Goal: Find specific page/section: Find specific page/section

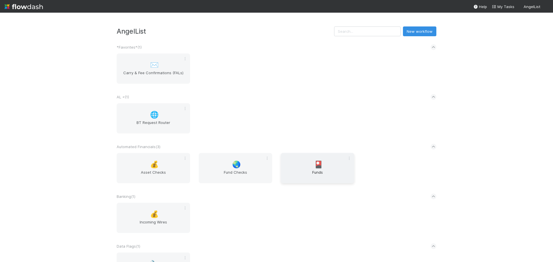
click at [310, 171] on span "Funds" at bounding box center [317, 176] width 69 height 12
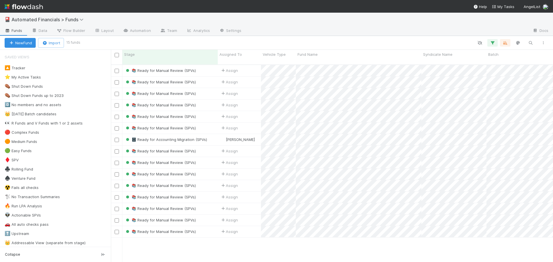
scroll to position [198, 438]
click at [494, 43] on icon "button" at bounding box center [493, 42] width 6 height 5
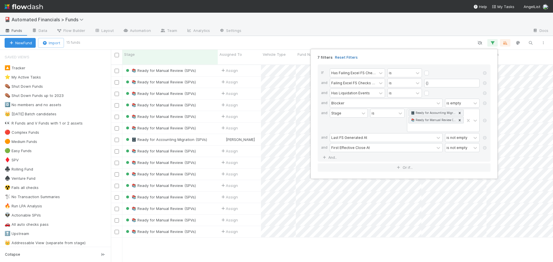
click at [345, 58] on link "Reset Filters" at bounding box center [346, 57] width 23 height 5
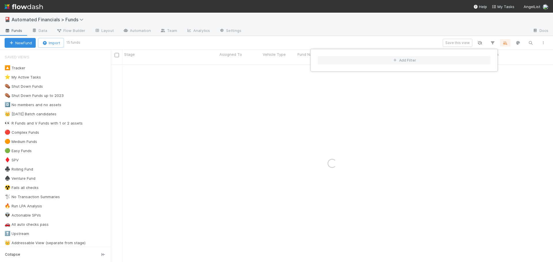
click at [239, 156] on div "Add Filter" at bounding box center [276, 131] width 553 height 262
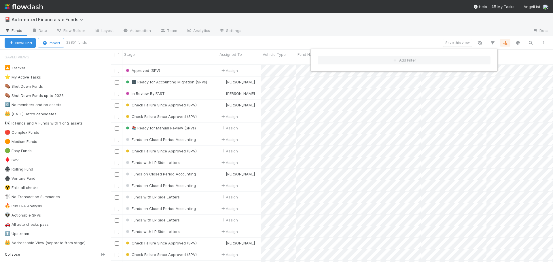
scroll to position [198, 438]
drag, startPoint x: 109, startPoint y: 60, endPoint x: 113, endPoint y: 84, distance: 24.2
click at [113, 84] on div "Add Filter" at bounding box center [276, 131] width 553 height 262
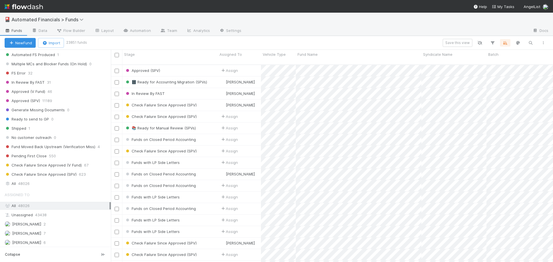
scroll to position [710, 0]
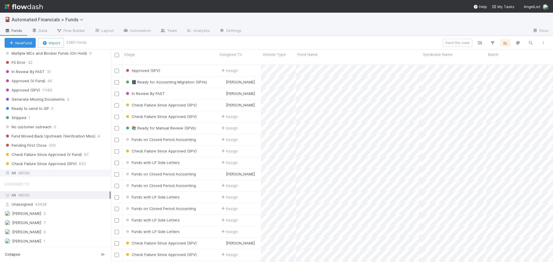
click at [24, 174] on span "48026" at bounding box center [24, 173] width 12 height 7
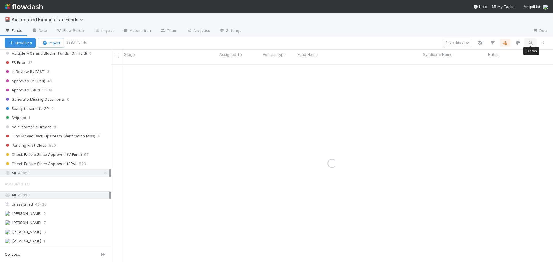
click at [531, 42] on icon "button" at bounding box center [531, 42] width 6 height 5
type input "ascent, a series of angel deal holdings, lp"
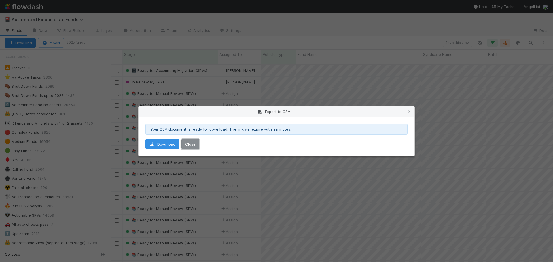
click at [190, 144] on button "Close" at bounding box center [190, 144] width 18 height 10
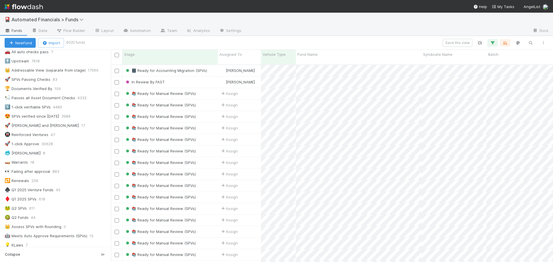
scroll to position [317, 0]
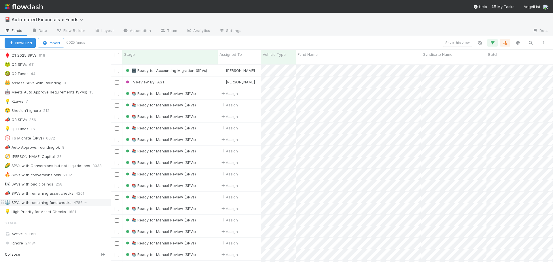
click at [48, 202] on div "⚖️ SPVs with remaining fund checks" at bounding box center [38, 202] width 67 height 7
click at [492, 42] on icon "button" at bounding box center [493, 42] width 6 height 5
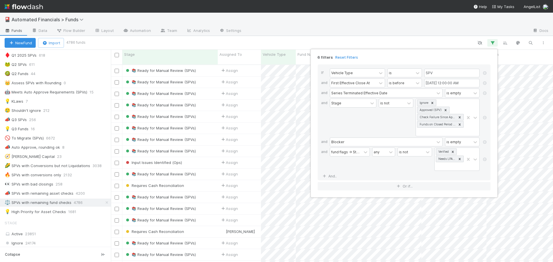
click at [492, 42] on div "6 filters Reset Filters If Vehicle Type is SPV and First Effective Close At is …" at bounding box center [276, 131] width 553 height 262
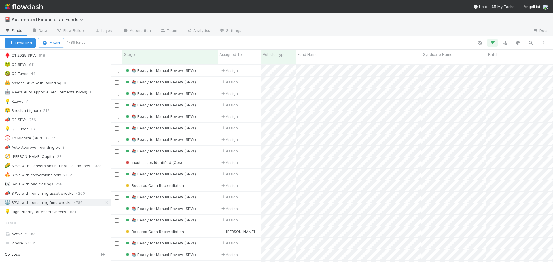
drag, startPoint x: 283, startPoint y: 41, endPoint x: 294, endPoint y: 27, distance: 17.5
click at [283, 41] on div at bounding box center [316, 42] width 465 height 7
click at [294, 27] on div at bounding box center [387, 30] width 282 height 9
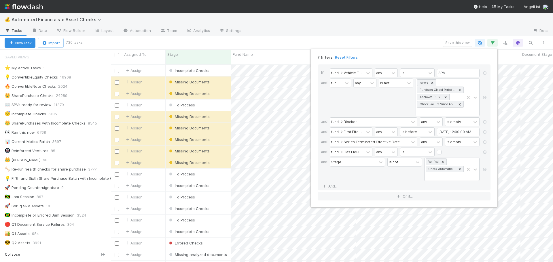
scroll to position [0, 0]
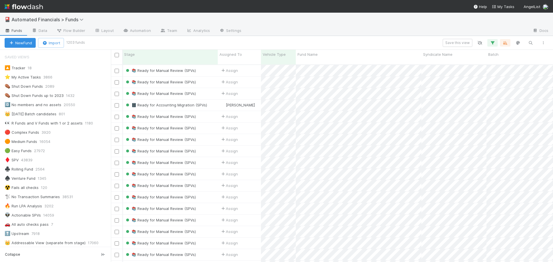
scroll to position [317, 0]
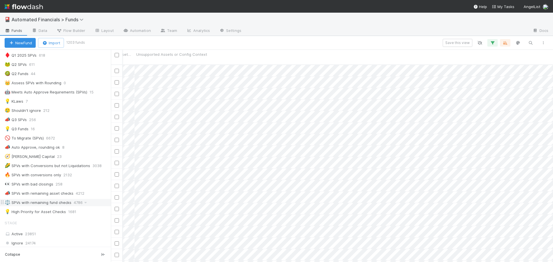
click at [29, 202] on div "⚖️ SPVs with remaining fund checks" at bounding box center [38, 202] width 67 height 7
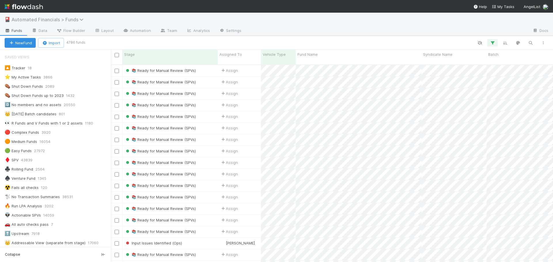
click at [69, 20] on span "Automated Financials > Funds" at bounding box center [49, 20] width 75 height 6
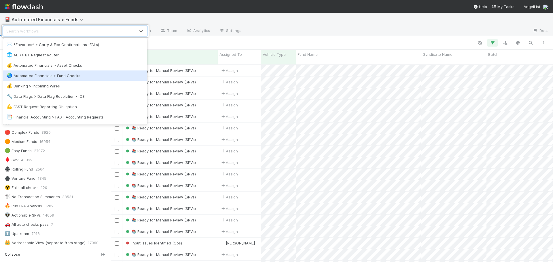
click at [63, 77] on div "🌏 Automated Financials > Fund Checks" at bounding box center [75, 76] width 137 height 6
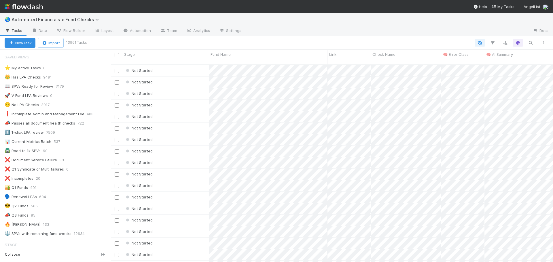
scroll to position [198, 438]
